Goal: Task Accomplishment & Management: Manage account settings

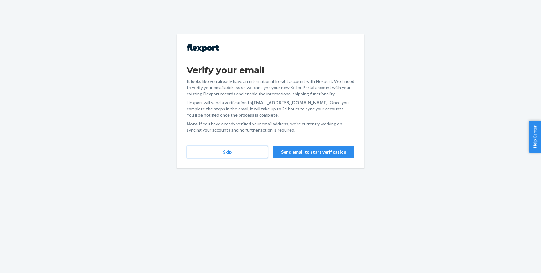
click at [235, 153] on button "Skip" at bounding box center [227, 152] width 81 height 13
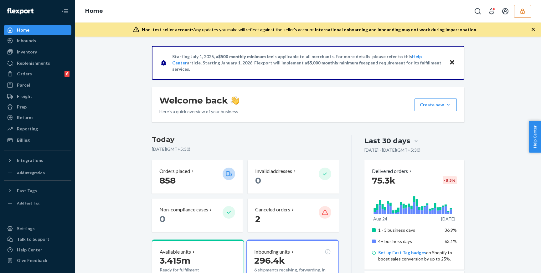
click at [523, 12] on icon "button" at bounding box center [522, 10] width 4 height 5
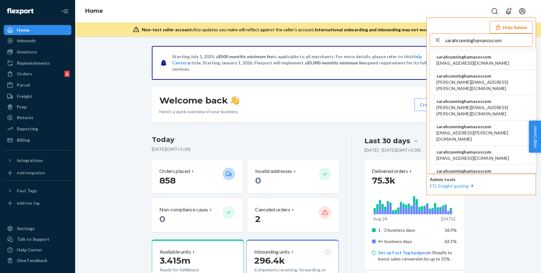
scroll to position [124, 0]
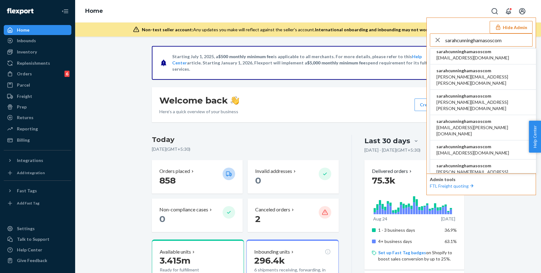
type input "sarahcunninghamasoscom"
click at [463, 214] on span "sarahcunninghamasoscom" at bounding box center [482, 217] width 93 height 6
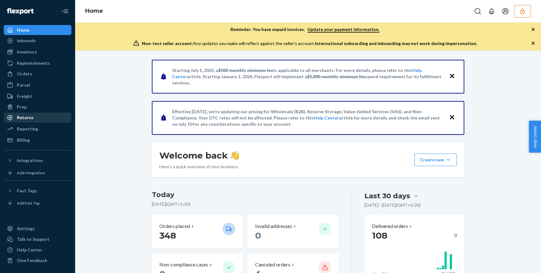
click at [36, 115] on div "Returns" at bounding box center [37, 117] width 66 height 9
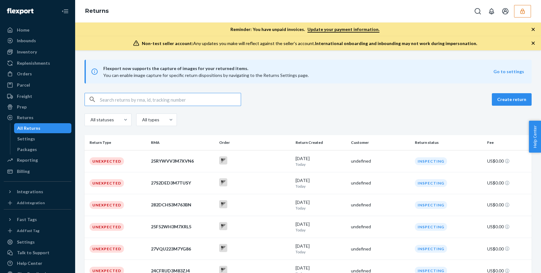
click at [78, 130] on div "Create return All statuses All types Return Type RMA Order Return Created Custo…" at bounding box center [308, 245] width 466 height 305
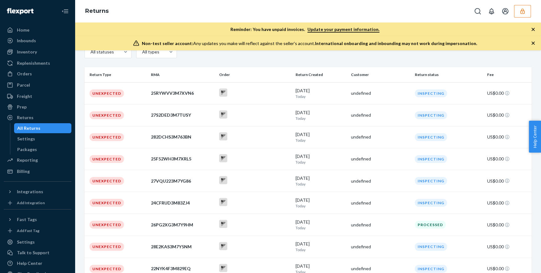
scroll to position [62, 0]
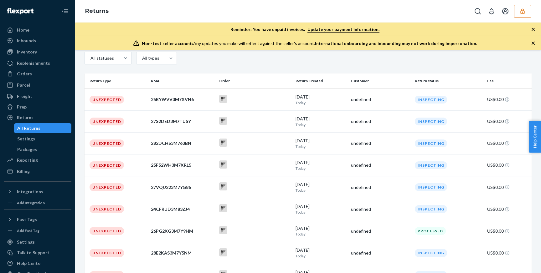
click at [182, 18] on div "Returns" at bounding box center [308, 11] width 466 height 23
click at [241, 64] on div "All statuses All types" at bounding box center [308, 59] width 447 height 14
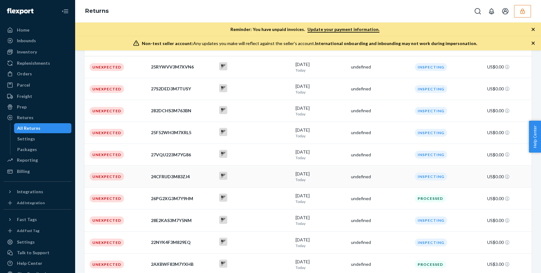
scroll to position [0, 0]
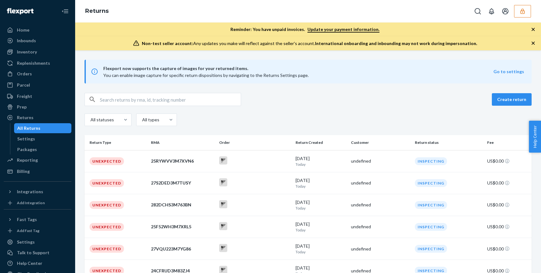
click at [89, 141] on th "Return Type" at bounding box center [117, 142] width 64 height 15
drag, startPoint x: 88, startPoint y: 141, endPoint x: 111, endPoint y: 143, distance: 23.2
click at [111, 143] on th "Return Type" at bounding box center [117, 142] width 64 height 15
copy th "Return Type"
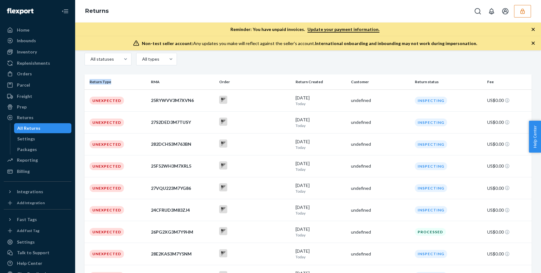
scroll to position [61, 0]
drag, startPoint x: 296, startPoint y: 82, endPoint x: 323, endPoint y: 80, distance: 27.3
click at [323, 80] on th "Return Created" at bounding box center [320, 81] width 55 height 15
copy th "Return Created"
drag, startPoint x: 93, startPoint y: 100, endPoint x: 121, endPoint y: 101, distance: 28.8
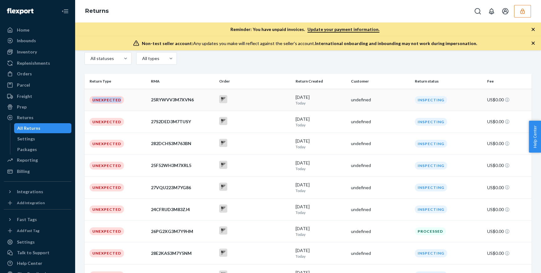
click at [121, 101] on div "Unexpected" at bounding box center [107, 100] width 34 height 8
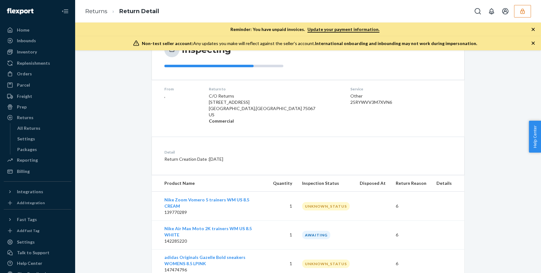
scroll to position [83, 0]
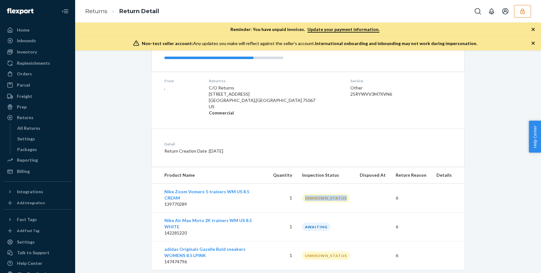
drag, startPoint x: 312, startPoint y: 194, endPoint x: 358, endPoint y: 193, distance: 46.0
click at [355, 193] on td "UNKNOWN_STATUS" at bounding box center [326, 198] width 58 height 29
click at [355, 195] on td "UNKNOWN_STATUS" at bounding box center [326, 198] width 58 height 29
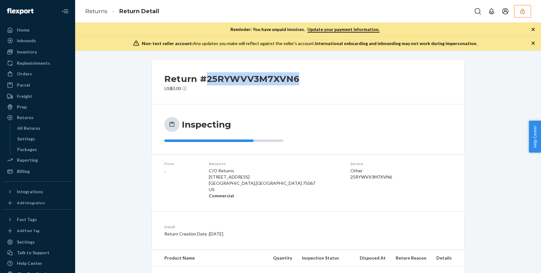
drag, startPoint x: 207, startPoint y: 77, endPoint x: 317, endPoint y: 78, distance: 109.9
click at [317, 78] on div "Return #25RYWVV3M7XVN6 US$0.00" at bounding box center [308, 82] width 312 height 45
click at [382, 116] on div "Inspecting" at bounding box center [308, 130] width 312 height 50
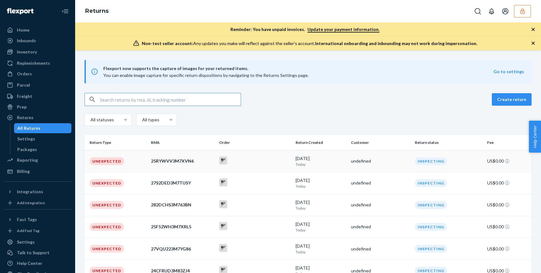
click at [169, 160] on div "25RYWVV3M7XVN6" at bounding box center [182, 161] width 63 height 6
click at [169, 160] on div "Flexport now supports the capture of images for your returned items. You can en…" at bounding box center [308, 161] width 466 height 223
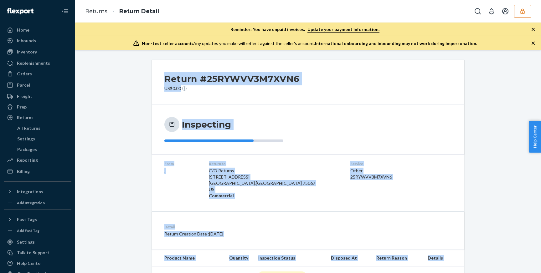
click at [216, 105] on div "Inspecting" at bounding box center [308, 130] width 312 height 50
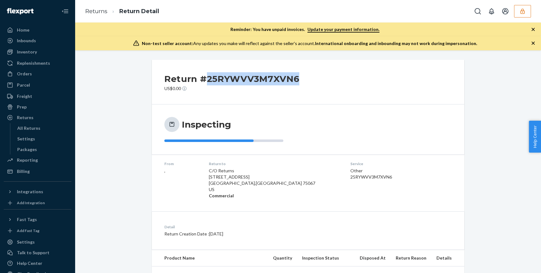
drag, startPoint x: 206, startPoint y: 78, endPoint x: 298, endPoint y: 84, distance: 91.9
click at [298, 84] on h2 "Return #25RYWVV3M7XVN6" at bounding box center [231, 78] width 135 height 13
copy h2 "25RYWVV3M7XVN6"
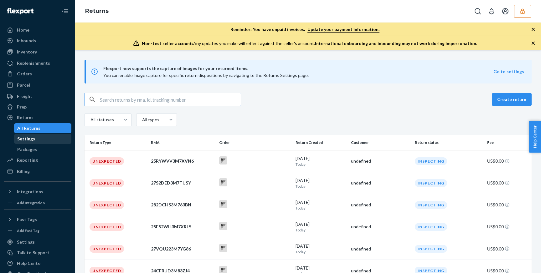
click at [37, 142] on div "Settings" at bounding box center [43, 139] width 56 height 9
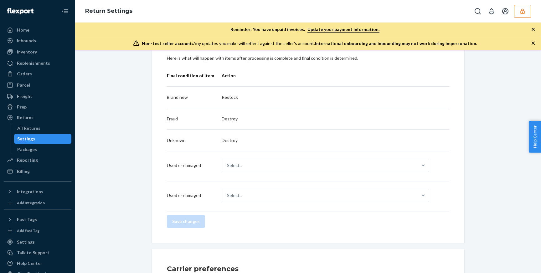
scroll to position [214, 0]
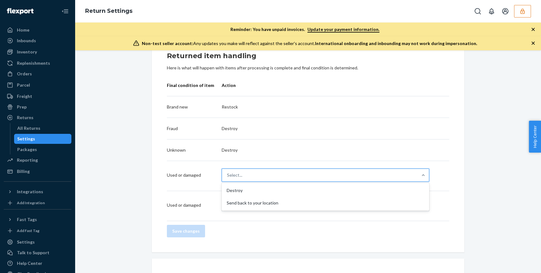
click at [234, 175] on div "Select..." at bounding box center [234, 175] width 15 height 6
click at [228, 175] on input "option Destroy focused, 1 of 2. 2 results available. Use Up and Down to choose …" at bounding box center [227, 175] width 1 height 6
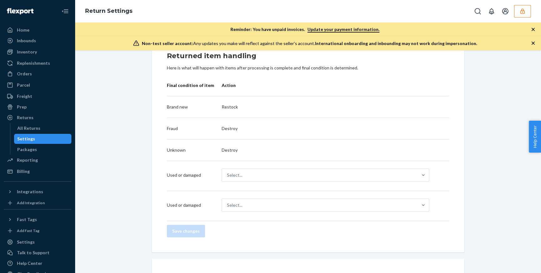
click at [171, 172] on td "Used or damaged" at bounding box center [194, 176] width 55 height 30
click at [250, 202] on div "Select..." at bounding box center [320, 205] width 196 height 13
click at [228, 202] on input "Select..." at bounding box center [227, 205] width 1 height 6
click at [147, 184] on div "Return destinations Return to Flexport ENABLED We'll inspect and process your i…" at bounding box center [308, 187] width 322 height 683
click at [272, 175] on div "Select..." at bounding box center [320, 175] width 196 height 13
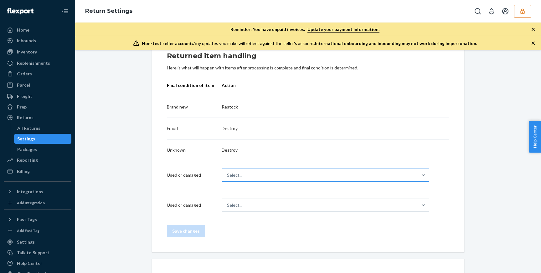
click at [228, 175] on input "Select..." at bounding box center [227, 175] width 1 height 6
click at [150, 184] on div "Return destinations Return to Flexport ENABLED We'll inspect and process your i…" at bounding box center [308, 187] width 322 height 683
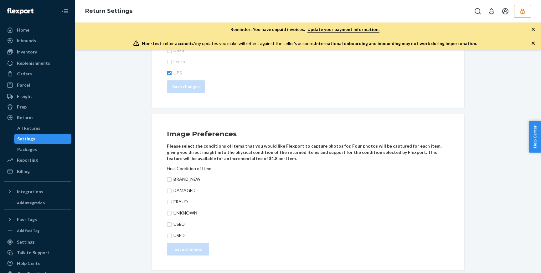
scroll to position [464, 0]
click at [37, 152] on div "Packages" at bounding box center [43, 149] width 56 height 9
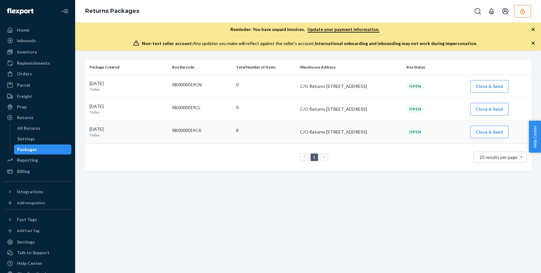
click at [101, 129] on div "[DATE] [DATE]" at bounding box center [129, 132] width 78 height 12
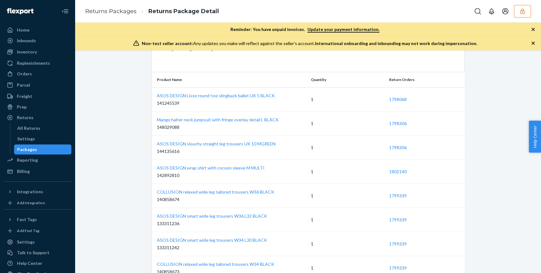
scroll to position [83, 0]
click at [36, 131] on div "All Returns" at bounding box center [28, 128] width 23 height 6
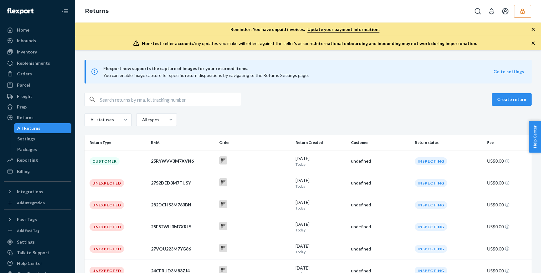
click at [271, 117] on div "All statuses All types" at bounding box center [308, 121] width 447 height 14
click at [265, 119] on div "All statuses All types" at bounding box center [308, 121] width 447 height 14
